Goal: Answer question/provide support: Share knowledge or assist other users

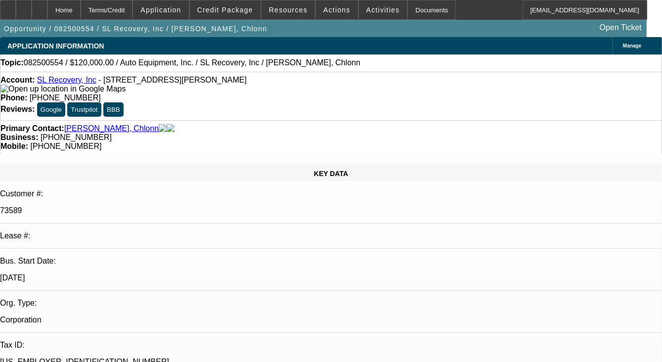
select select "0"
select select "2"
select select "0.1"
select select "1"
select select "2"
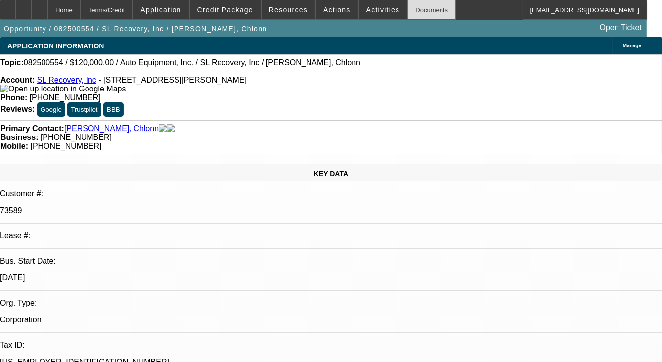
select select "4"
radio input "true"
paste textarea "CUSTOMER HAS HAD FEW DEALS IN THE PAST , PAYMENTS WERE ON TIME, CURRENTLY 2 POR…"
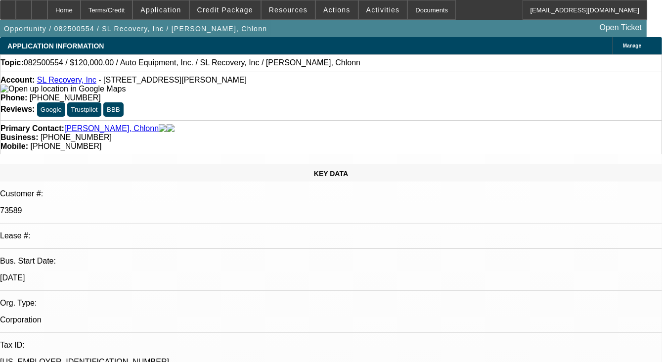
scroll to position [36, 0]
type textarea "CUSTOMER HAS HAD FEW DEALS IN THE PAST, PAYMENTS WERE ON TIME, CURRENTLY 2 PORT…"
radio input "false"
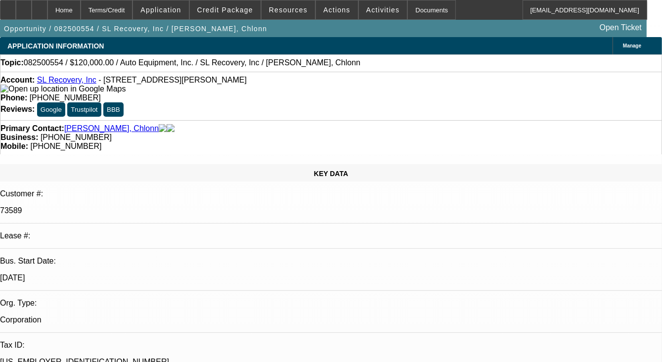
radio input "true"
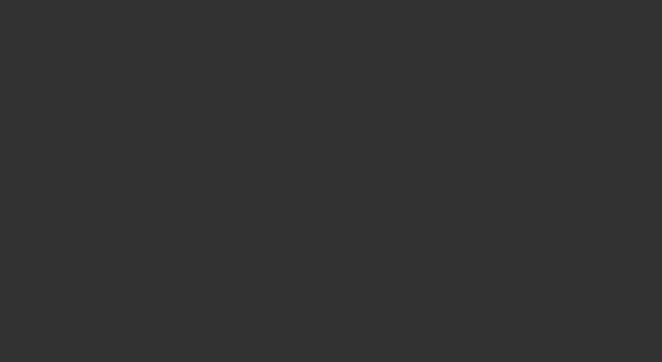
scroll to position [0, 0]
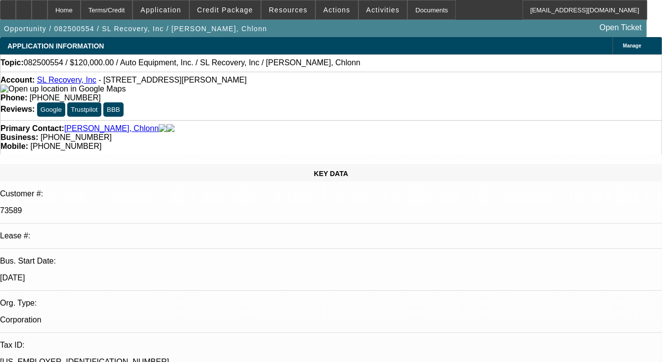
select select "0"
select select "2"
select select "0.1"
select select "1"
select select "2"
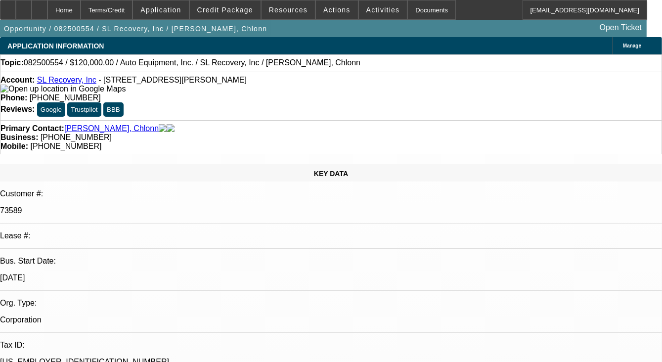
select select "4"
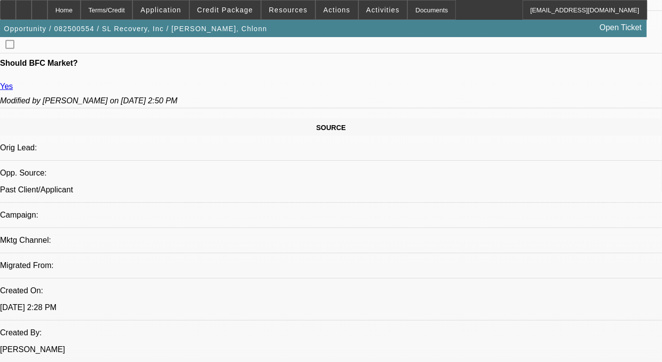
scroll to position [544, 0]
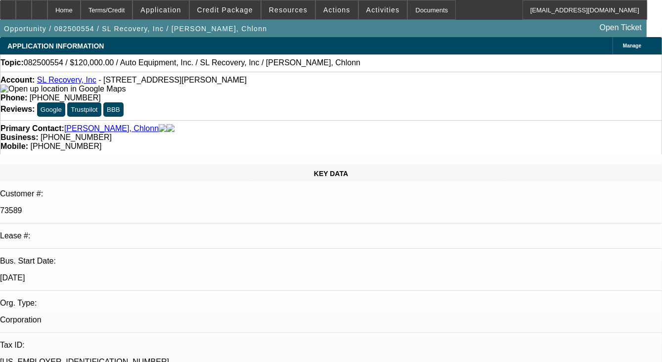
select select "0"
select select "2"
select select "0.1"
select select "1"
select select "2"
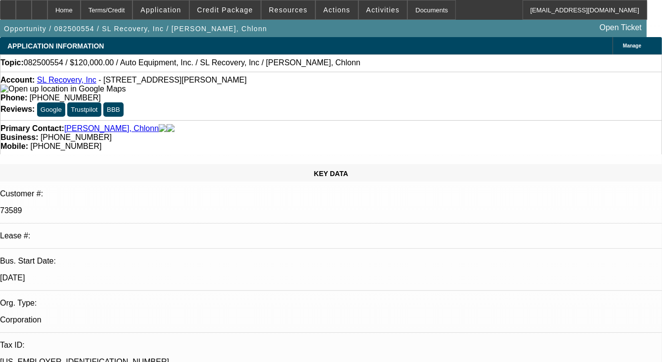
select select "4"
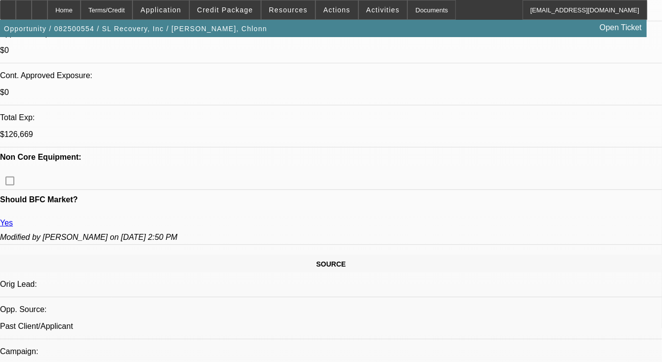
scroll to position [494, 0]
